Goal: Task Accomplishment & Management: Manage account settings

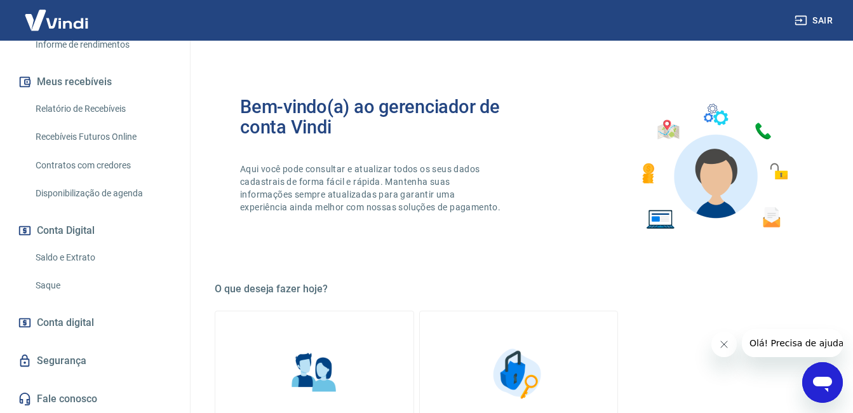
scroll to position [264, 0]
click at [59, 281] on link "Saque" at bounding box center [102, 285] width 144 height 26
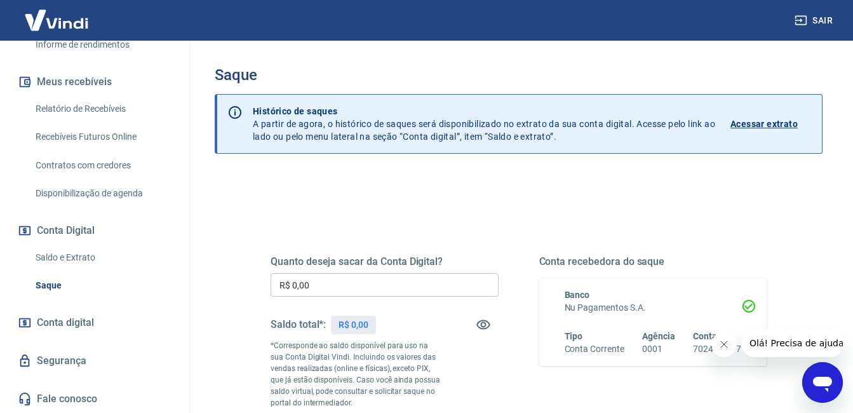
click at [721, 349] on icon "Fechar mensagem da empresa" at bounding box center [723, 344] width 10 height 10
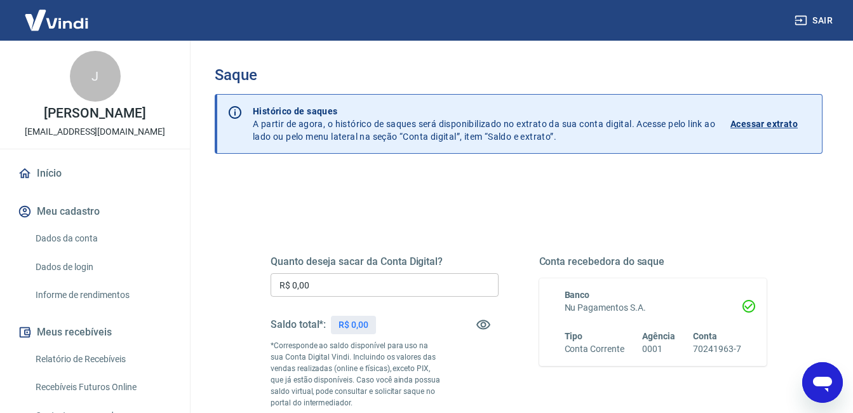
click at [73, 187] on link "Início" at bounding box center [94, 173] width 159 height 28
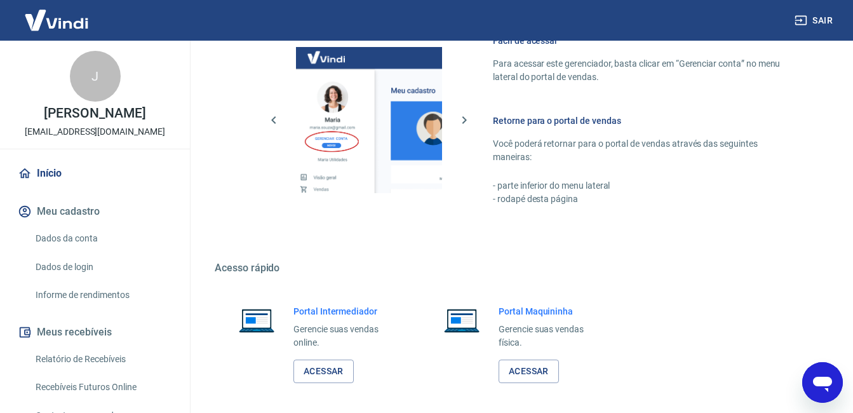
scroll to position [629, 0]
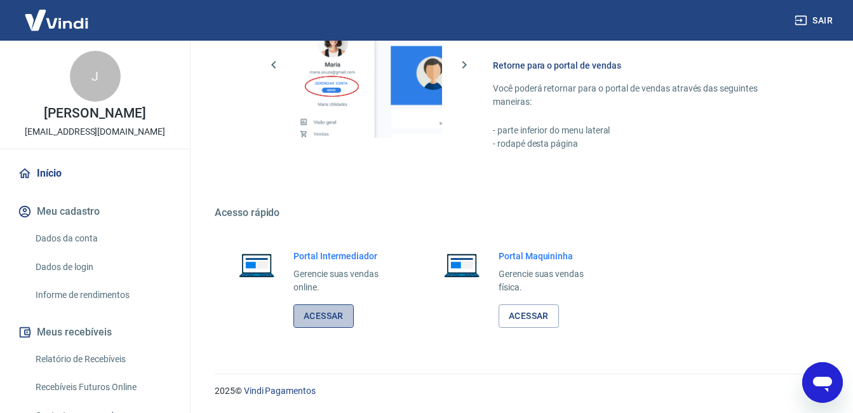
click at [328, 310] on link "Acessar" at bounding box center [323, 315] width 60 height 23
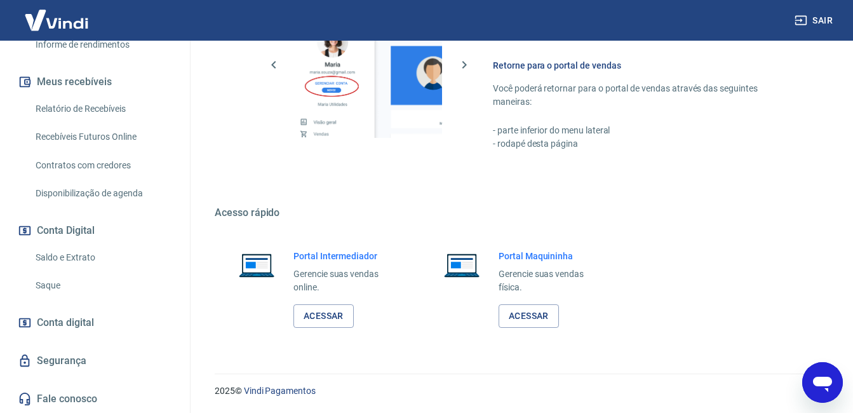
scroll to position [264, 0]
click at [70, 287] on link "Saque" at bounding box center [102, 285] width 144 height 26
